Goal: Navigation & Orientation: Find specific page/section

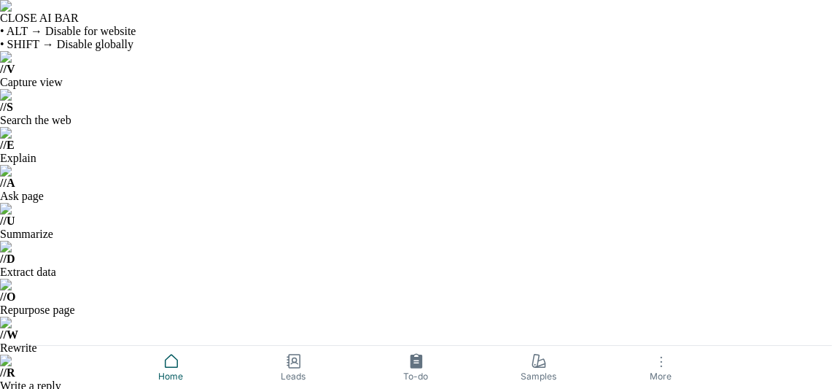
scroll to position [72, 0]
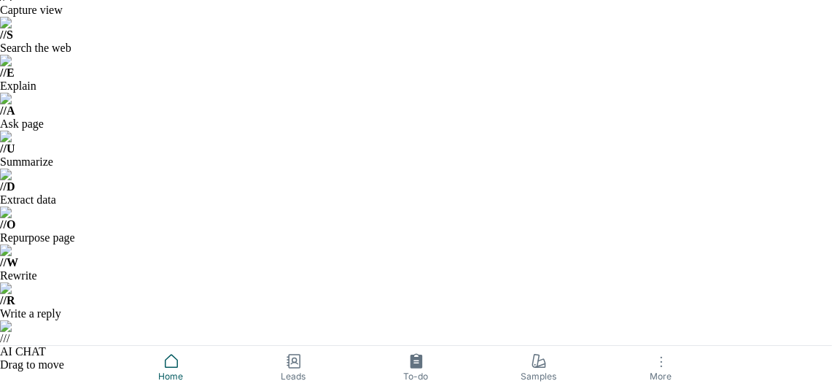
click at [660, 371] on span "More" at bounding box center [661, 376] width 105 height 11
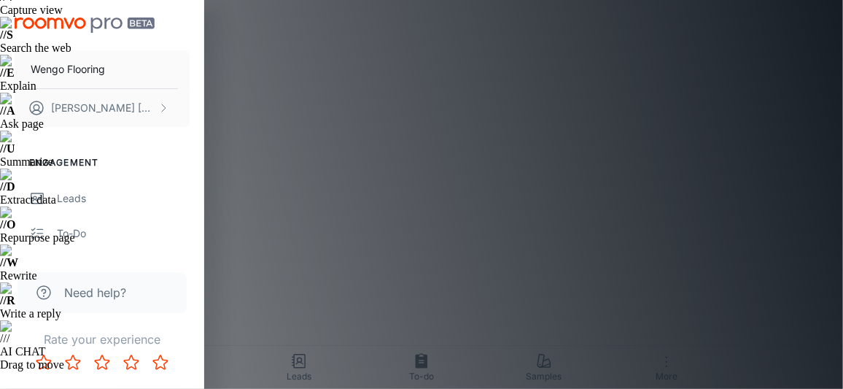
click at [475, 274] on div at bounding box center [421, 194] width 843 height 389
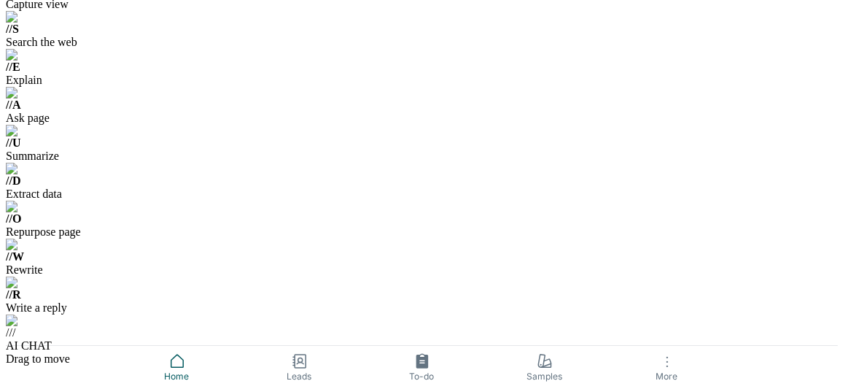
scroll to position [0, 0]
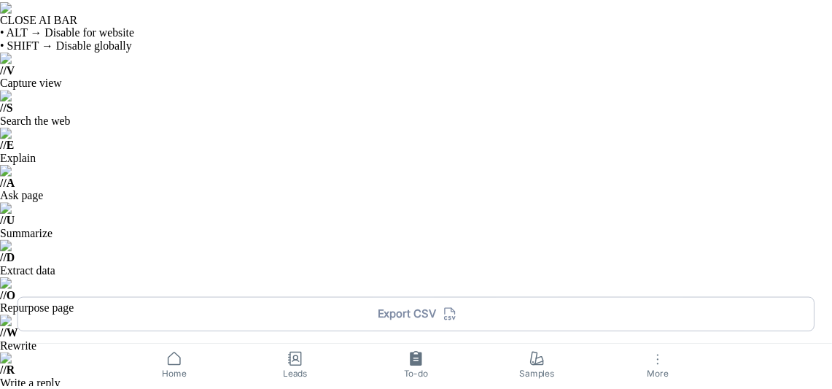
scroll to position [729, 0]
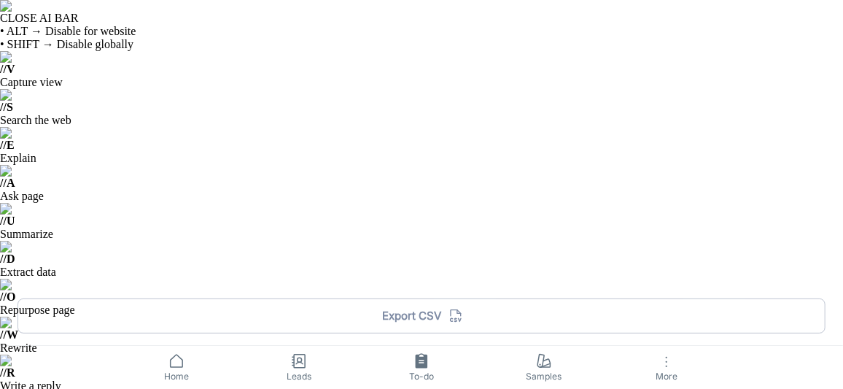
click at [670, 372] on span "More" at bounding box center [666, 376] width 105 height 11
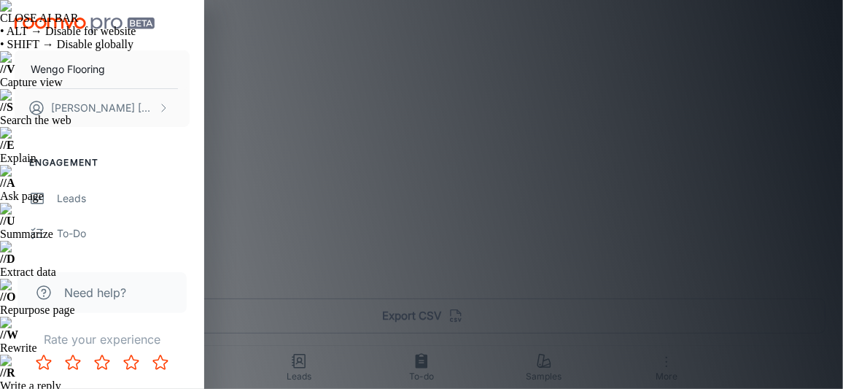
click at [471, 130] on div at bounding box center [421, 194] width 843 height 389
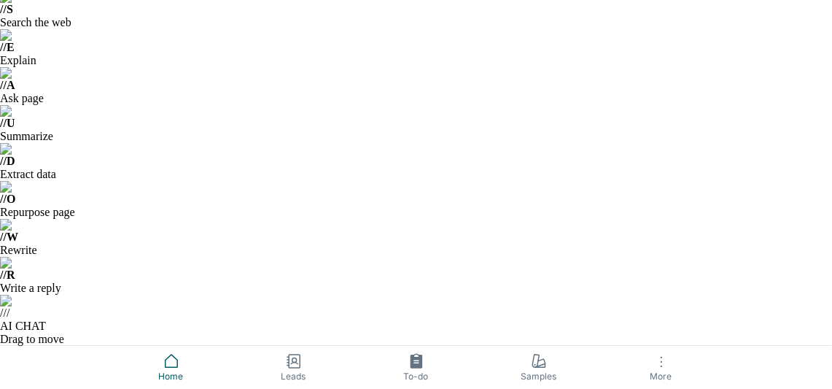
scroll to position [193, 0]
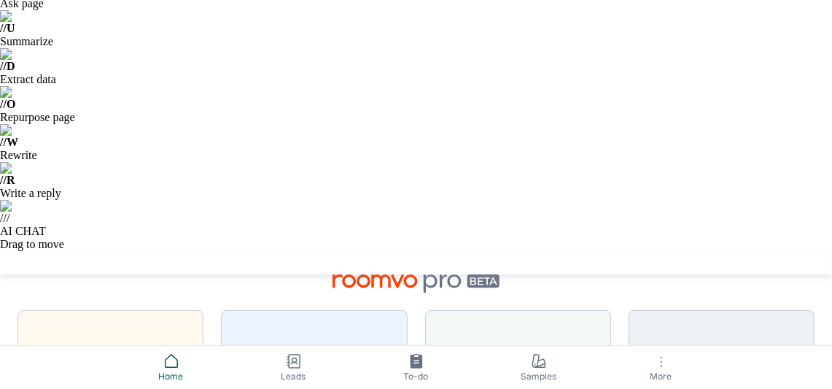
click at [419, 368] on icon at bounding box center [416, 360] width 12 height 15
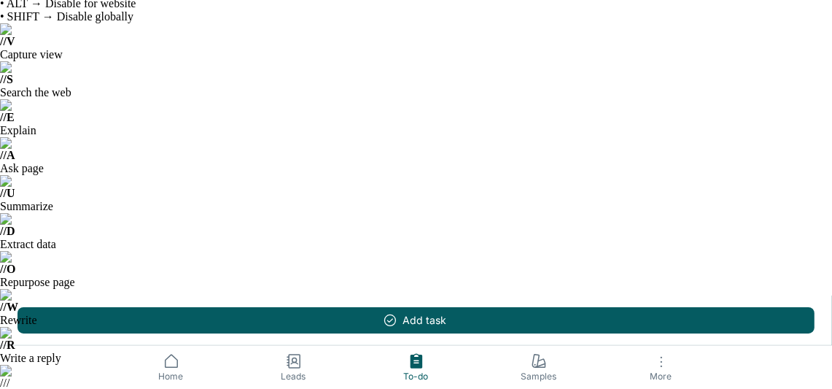
scroll to position [40, 0]
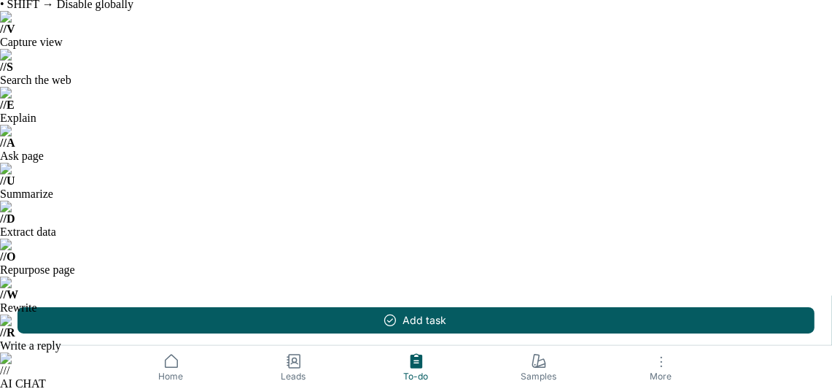
click at [174, 366] on icon at bounding box center [171, 361] width 12 height 12
